Goal: Find specific page/section: Find specific page/section

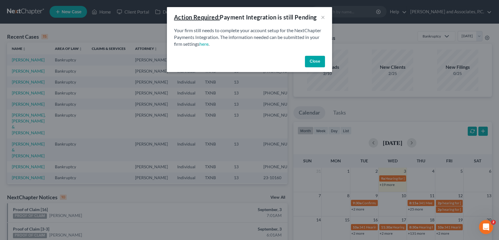
drag, startPoint x: 315, startPoint y: 58, endPoint x: 338, endPoint y: 46, distance: 25.5
click at [315, 56] on button "Close" at bounding box center [315, 62] width 20 height 12
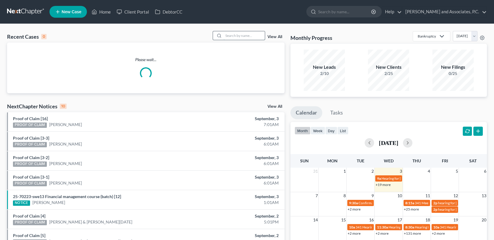
click at [239, 34] on input "search" at bounding box center [244, 35] width 41 height 9
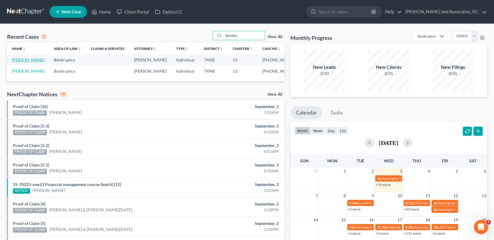
type input "Bentley"
click at [37, 61] on link "[PERSON_NAME]" at bounding box center [28, 59] width 33 height 5
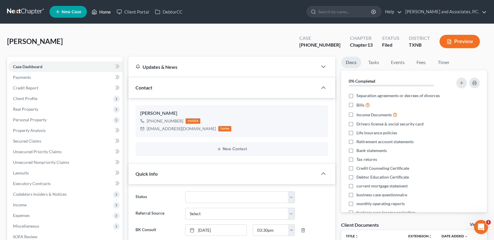
click at [107, 11] on link "Home" at bounding box center [101, 11] width 25 height 11
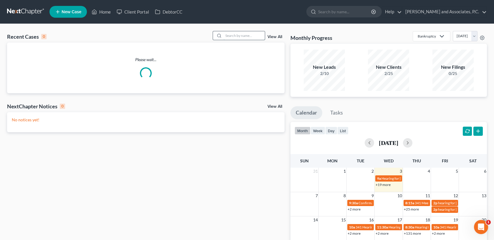
click at [235, 34] on input "search" at bounding box center [244, 35] width 41 height 9
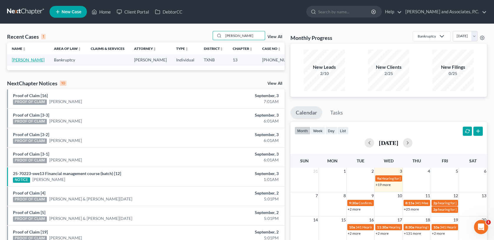
type input "[PERSON_NAME]"
click at [18, 61] on link "[PERSON_NAME]" at bounding box center [28, 59] width 33 height 5
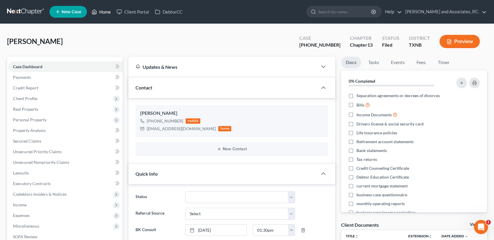
click at [104, 10] on link "Home" at bounding box center [101, 11] width 25 height 11
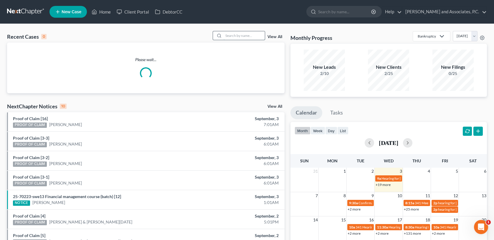
click at [248, 37] on input "search" at bounding box center [244, 35] width 41 height 9
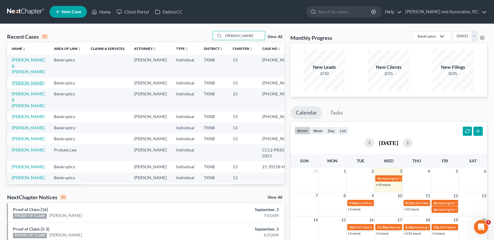
type input "[PERSON_NAME]"
click at [33, 80] on link "[PERSON_NAME]" at bounding box center [28, 82] width 33 height 5
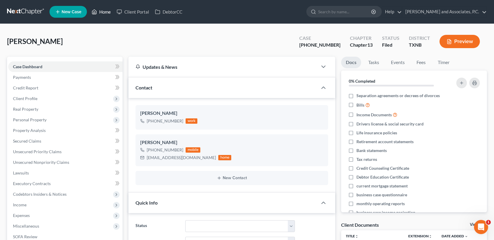
click at [105, 13] on link "Home" at bounding box center [101, 11] width 25 height 11
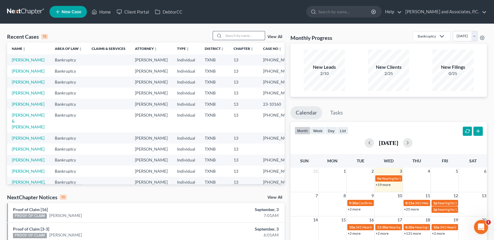
click at [241, 37] on input "search" at bounding box center [244, 35] width 41 height 9
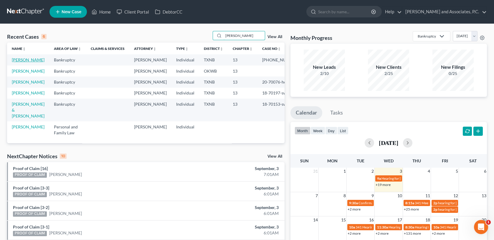
type input "[PERSON_NAME]"
click at [19, 62] on link "[PERSON_NAME]" at bounding box center [28, 59] width 33 height 5
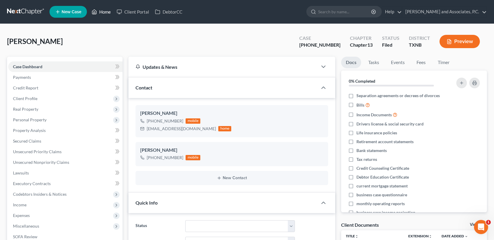
click at [101, 12] on link "Home" at bounding box center [101, 11] width 25 height 11
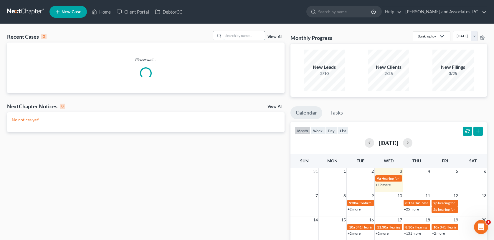
click at [228, 35] on input "search" at bounding box center [244, 35] width 41 height 9
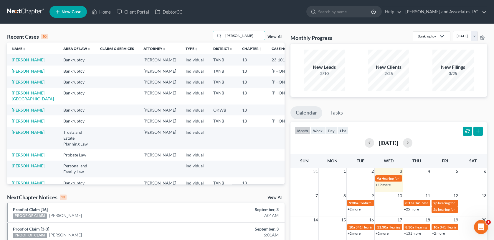
type input "[PERSON_NAME]"
click at [21, 73] on link "[PERSON_NAME]" at bounding box center [28, 70] width 33 height 5
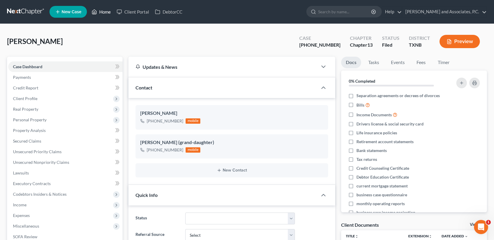
click at [103, 11] on link "Home" at bounding box center [101, 11] width 25 height 11
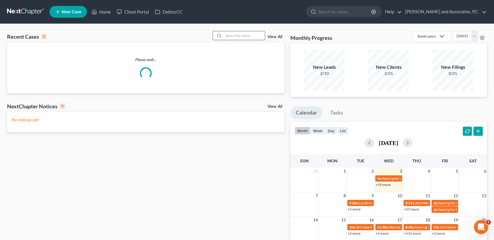
click at [228, 34] on input "search" at bounding box center [244, 35] width 41 height 9
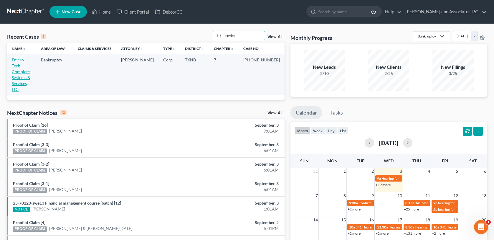
type input "enviro"
click at [17, 60] on link "Enviro-Tech Complete Systems & Services, LLC" at bounding box center [21, 74] width 19 height 34
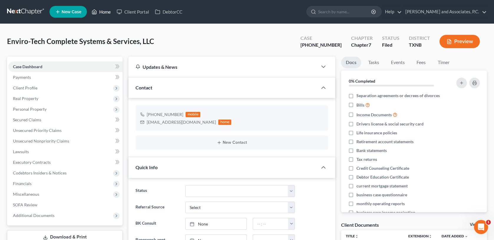
click at [108, 13] on link "Home" at bounding box center [101, 11] width 25 height 11
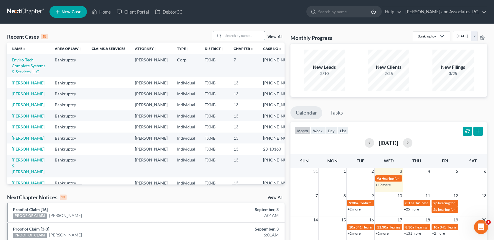
click at [238, 36] on input "search" at bounding box center [244, 35] width 41 height 9
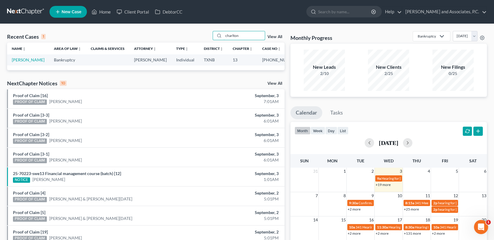
type input "charlton"
click at [26, 61] on link "[PERSON_NAME]" at bounding box center [28, 59] width 33 height 5
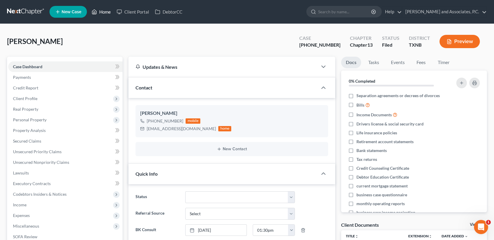
click at [103, 11] on link "Home" at bounding box center [101, 11] width 25 height 11
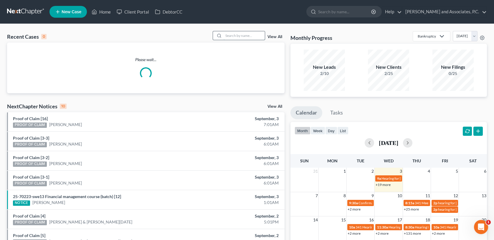
click at [228, 35] on input "search" at bounding box center [244, 35] width 41 height 9
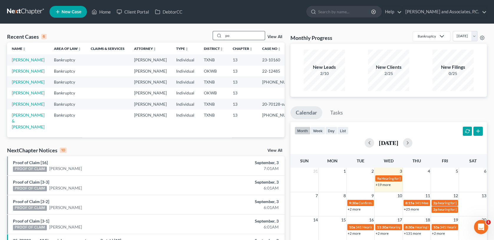
type input "p"
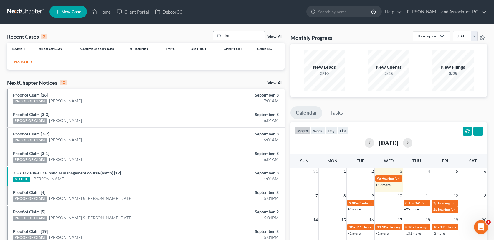
type input "k"
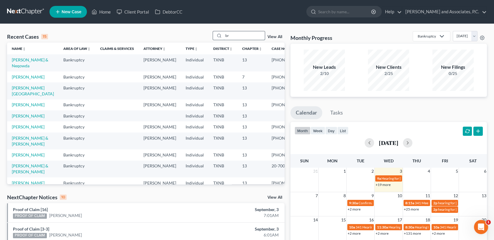
type input "b"
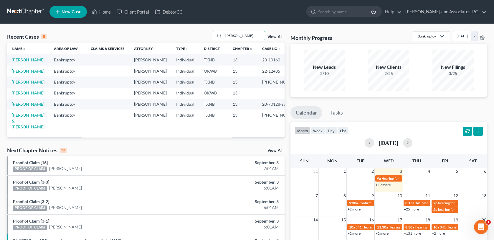
type input "[PERSON_NAME]"
click at [25, 84] on link "[PERSON_NAME]" at bounding box center [28, 81] width 33 height 5
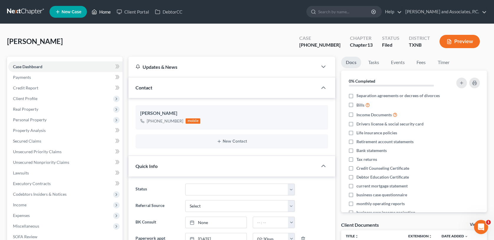
click at [106, 13] on link "Home" at bounding box center [101, 11] width 25 height 11
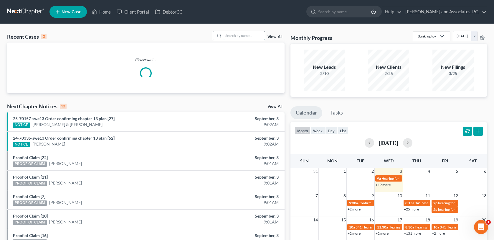
click at [232, 37] on input "search" at bounding box center [244, 35] width 41 height 9
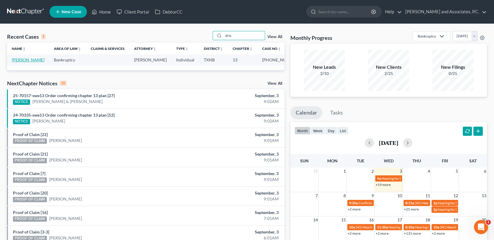
type input "dris"
click at [22, 60] on link "[PERSON_NAME]" at bounding box center [28, 59] width 33 height 5
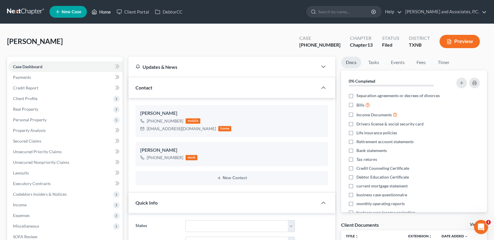
click at [106, 11] on link "Home" at bounding box center [101, 11] width 25 height 11
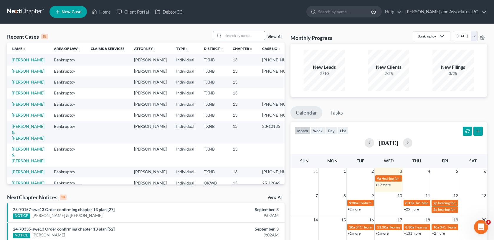
click at [246, 37] on input "search" at bounding box center [244, 35] width 41 height 9
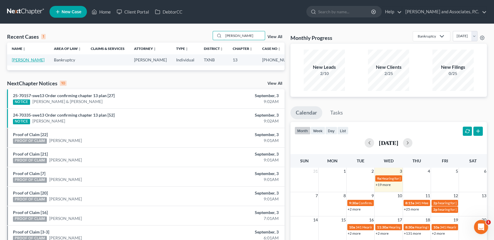
type input "[PERSON_NAME]"
click at [21, 60] on link "[PERSON_NAME]" at bounding box center [28, 59] width 33 height 5
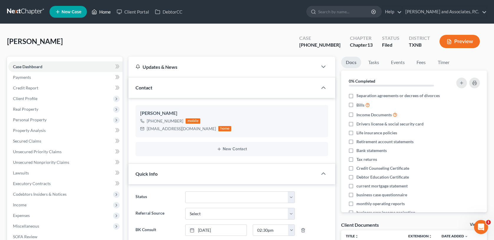
click at [107, 10] on link "Home" at bounding box center [101, 11] width 25 height 11
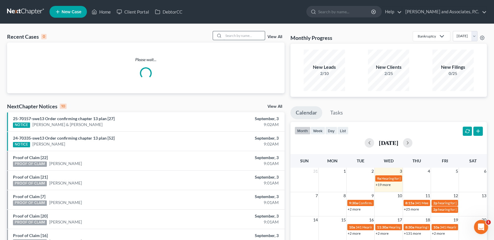
click at [230, 35] on input "search" at bounding box center [244, 35] width 41 height 9
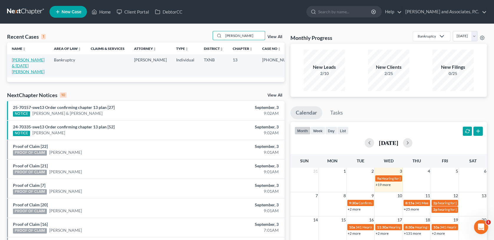
type input "[PERSON_NAME]"
click at [27, 64] on link "[PERSON_NAME] & [DATE][PERSON_NAME]" at bounding box center [28, 65] width 33 height 17
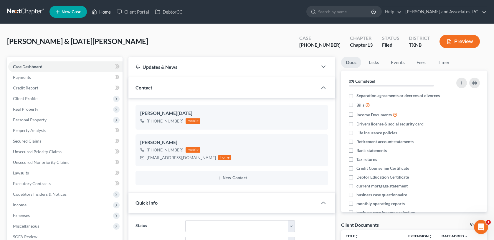
click at [107, 11] on link "Home" at bounding box center [101, 11] width 25 height 11
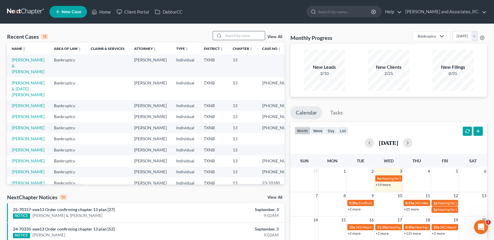
click at [233, 35] on input "search" at bounding box center [244, 35] width 41 height 9
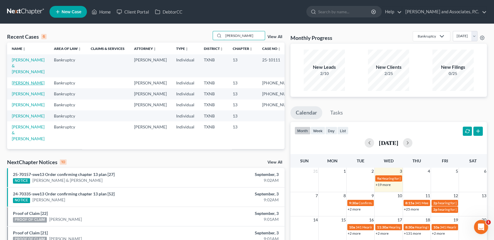
type input "[PERSON_NAME]"
click at [35, 80] on link "[PERSON_NAME]" at bounding box center [28, 82] width 33 height 5
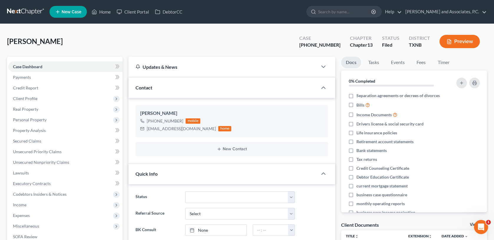
scroll to position [107, 0]
click at [103, 13] on link "Home" at bounding box center [101, 11] width 25 height 11
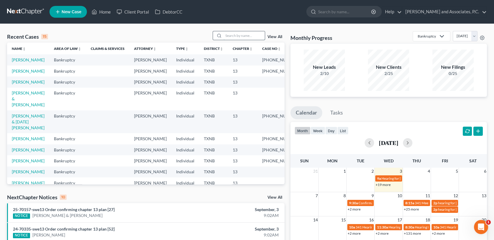
click at [248, 35] on input "search" at bounding box center [244, 35] width 41 height 9
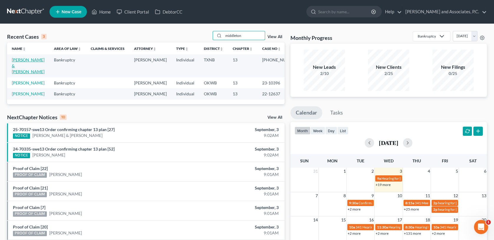
type input "middleton"
click at [24, 64] on link "[PERSON_NAME] & [PERSON_NAME]" at bounding box center [28, 65] width 33 height 17
select select "0"
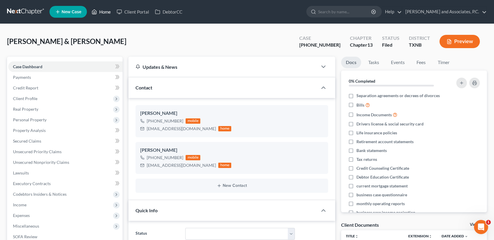
click at [103, 11] on link "Home" at bounding box center [101, 11] width 25 height 11
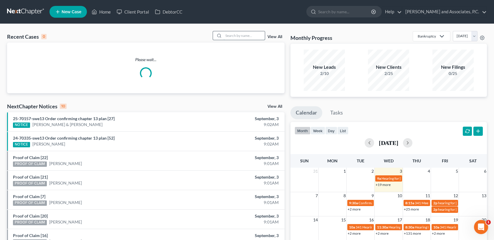
click at [244, 36] on input "search" at bounding box center [244, 35] width 41 height 9
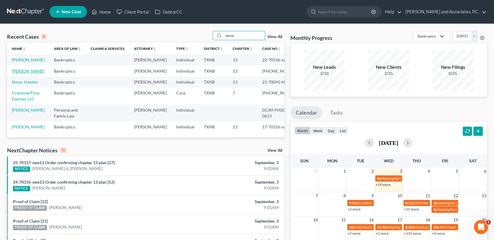
type input "stone"
click at [27, 73] on link "[PERSON_NAME]" at bounding box center [28, 70] width 33 height 5
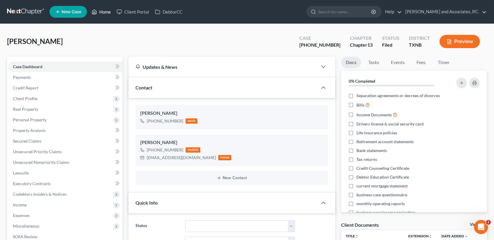
click at [103, 11] on link "Home" at bounding box center [101, 11] width 25 height 11
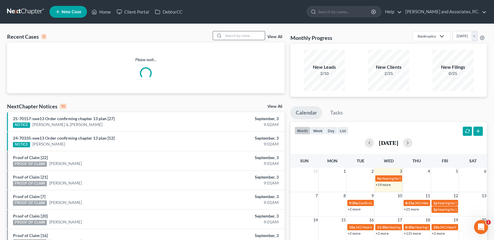
click at [255, 37] on input "search" at bounding box center [244, 35] width 41 height 9
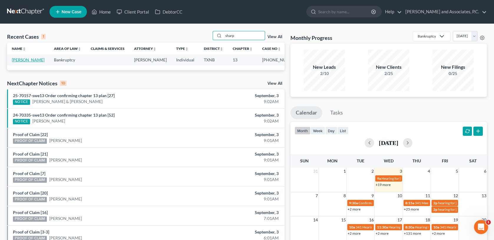
type input "sharp"
click at [15, 58] on link "[PERSON_NAME]" at bounding box center [28, 59] width 33 height 5
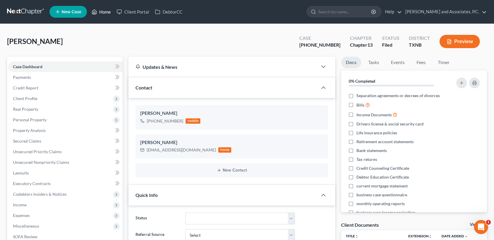
click at [110, 11] on link "Home" at bounding box center [101, 11] width 25 height 11
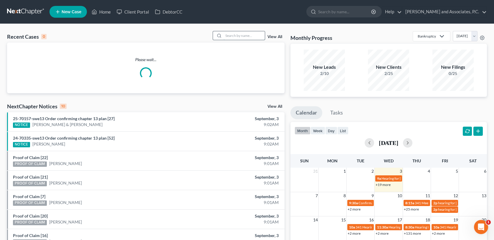
click at [228, 34] on input "search" at bounding box center [244, 35] width 41 height 9
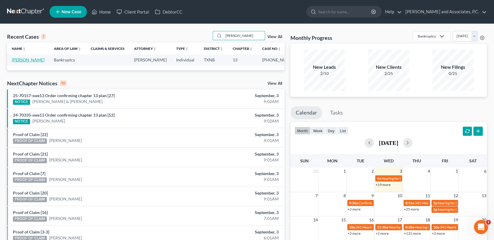
type input "[PERSON_NAME]"
click at [30, 61] on link "[PERSON_NAME]" at bounding box center [28, 59] width 33 height 5
